Goal: Navigation & Orientation: Understand site structure

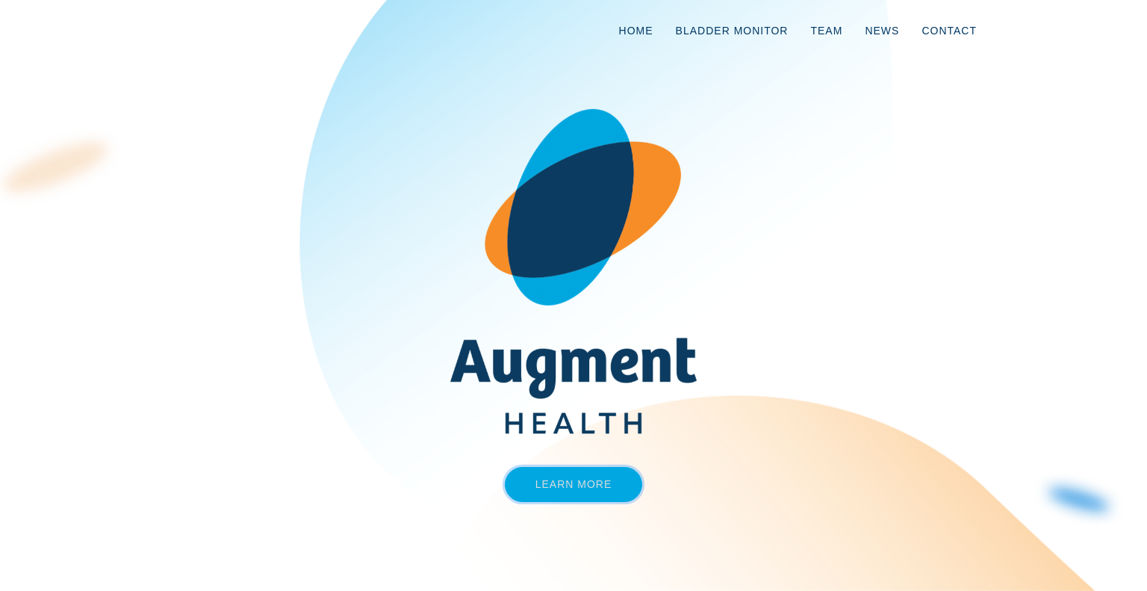
click at [552, 471] on link "Learn More" at bounding box center [574, 484] width 138 height 35
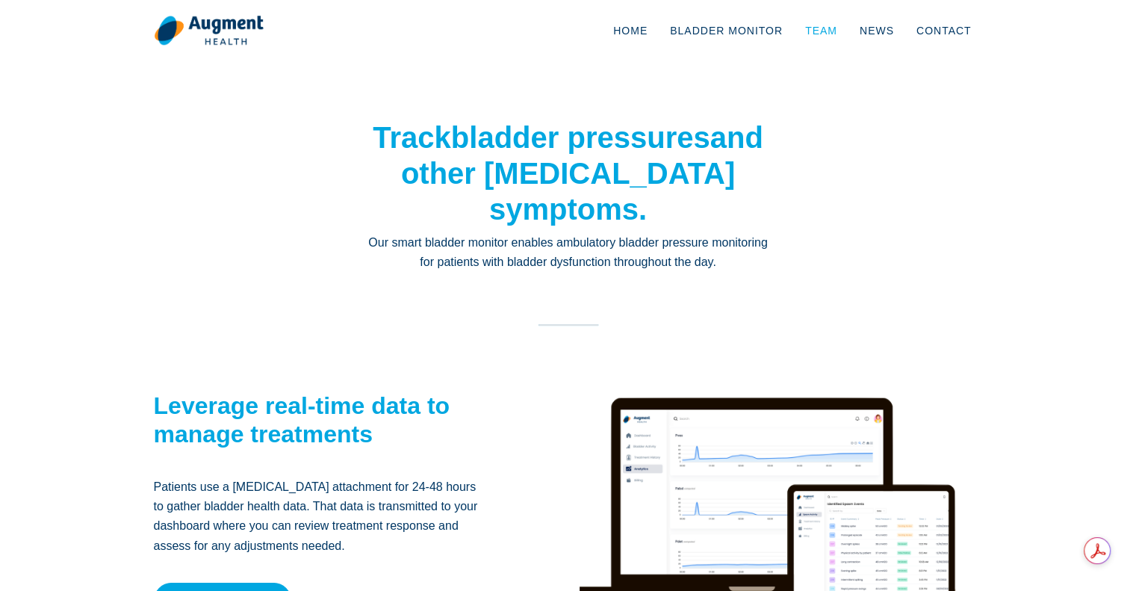
click at [848, 26] on link "Team" at bounding box center [821, 30] width 55 height 49
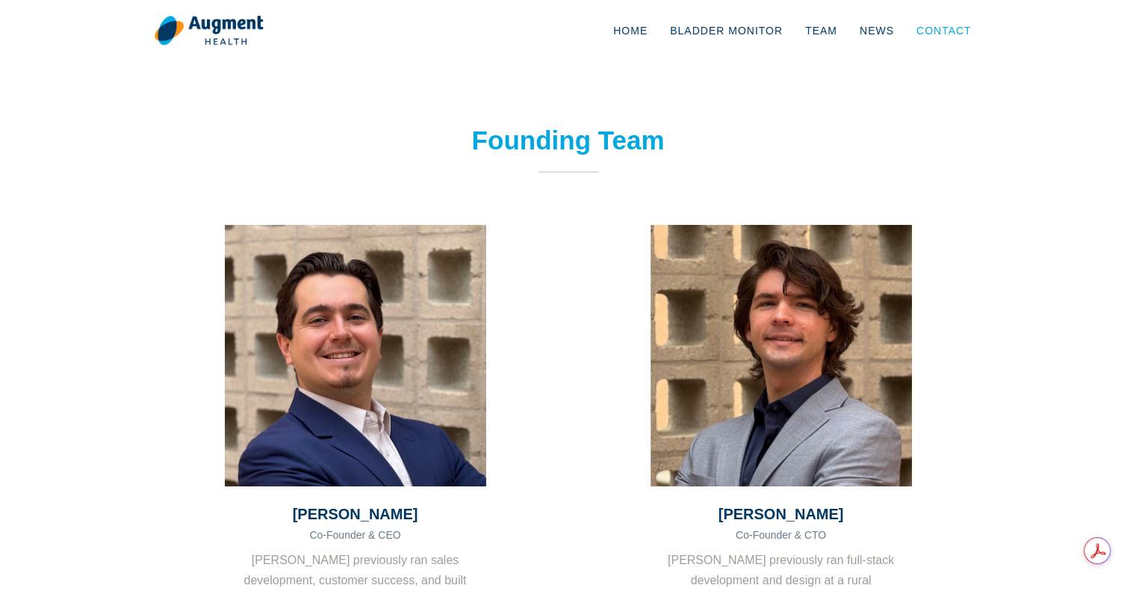
click at [936, 41] on link "Contact" at bounding box center [944, 30] width 78 height 49
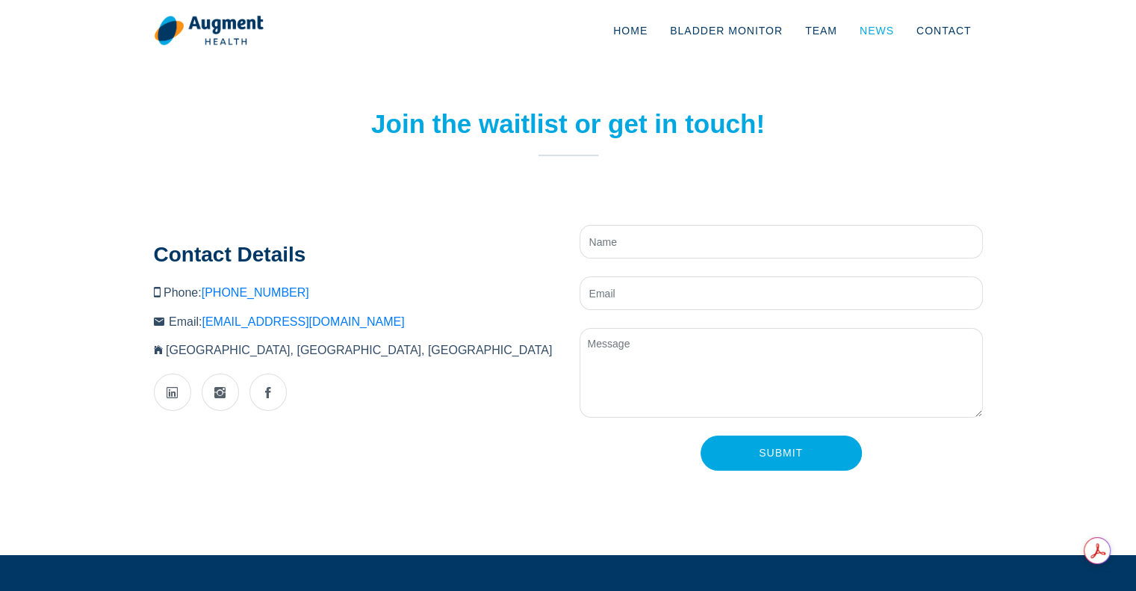
click at [881, 28] on link "News" at bounding box center [876, 30] width 57 height 49
click at [435, 484] on div "Contact Details Phone: [PHONE_NUMBER] Email: [EMAIL_ADDRESS][DOMAIN_NAME] [GEOG…" at bounding box center [356, 363] width 426 height 276
